Goal: Task Accomplishment & Management: Manage account settings

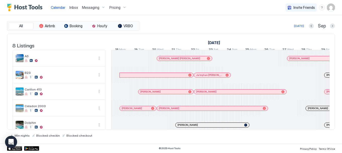
scroll to position [0, 280]
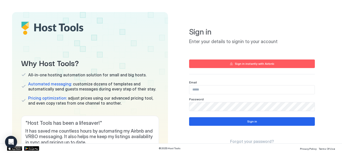
type input "**********"
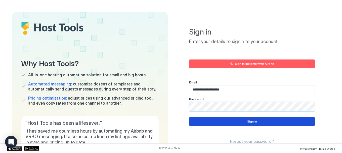
click at [242, 120] on button "Sign in" at bounding box center [252, 121] width 126 height 9
